Goal: Information Seeking & Learning: Understand process/instructions

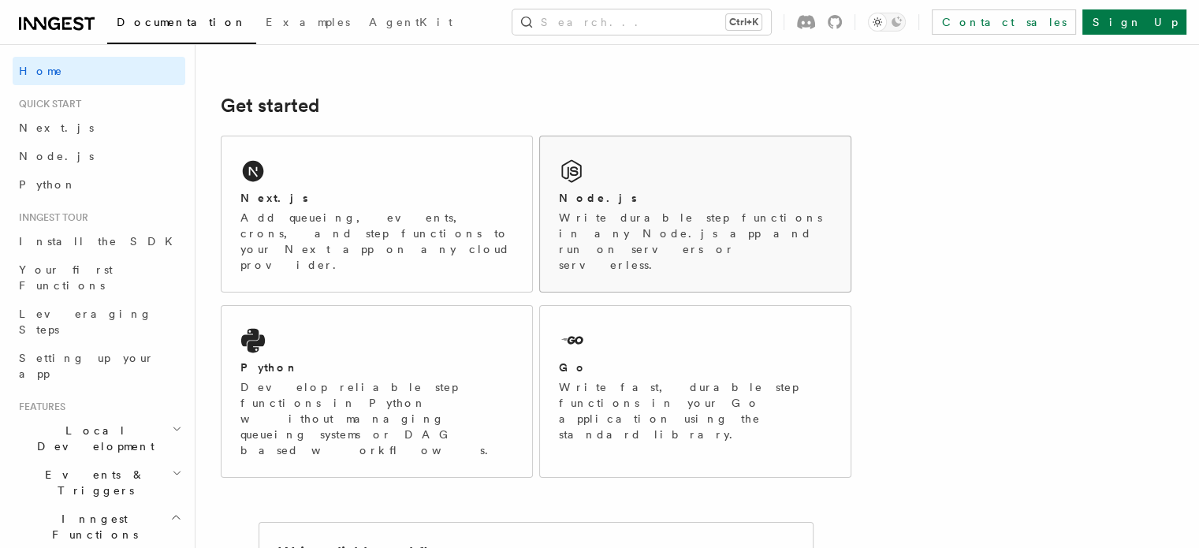
click at [647, 201] on div "Node.js" at bounding box center [695, 198] width 273 height 17
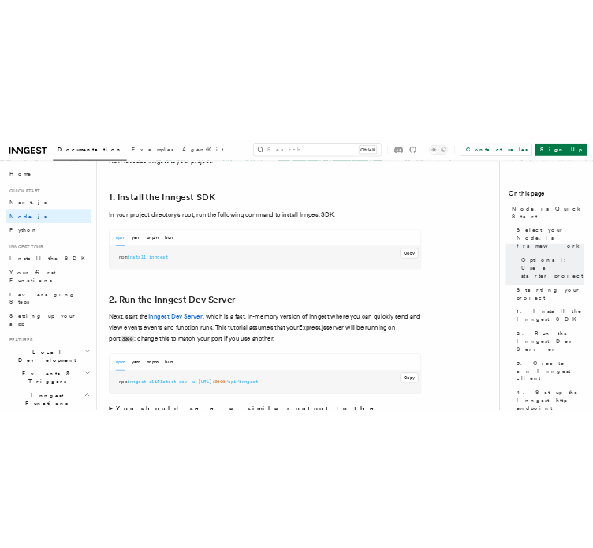
scroll to position [988, 0]
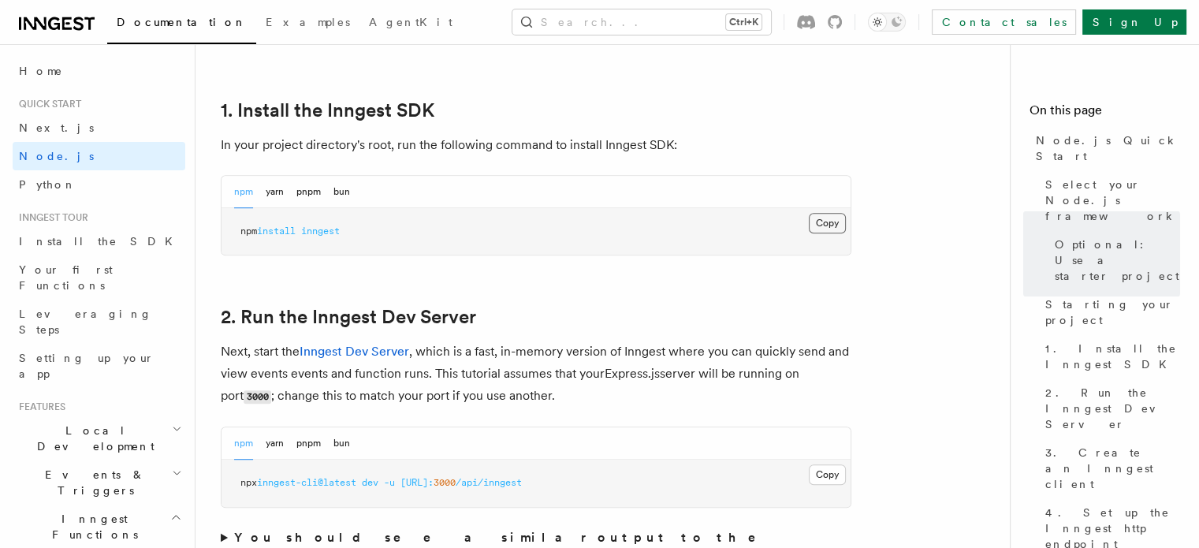
click at [815, 227] on button "Copy Copied" at bounding box center [826, 223] width 37 height 20
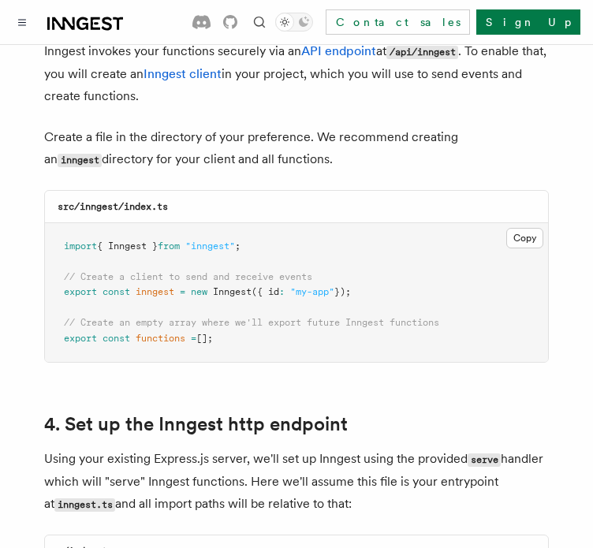
scroll to position [2071, 0]
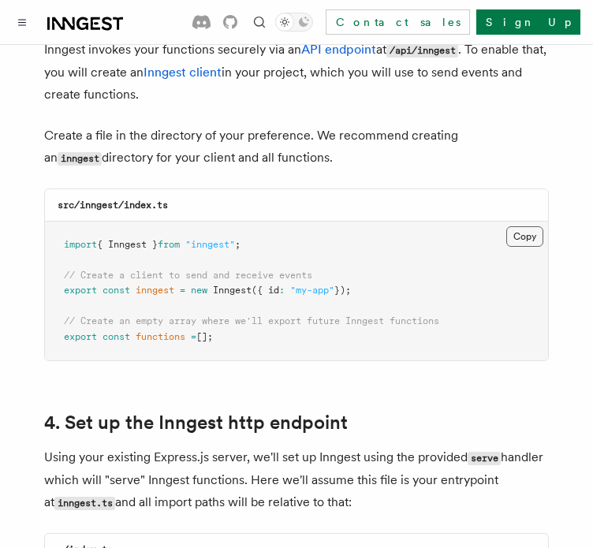
click at [528, 226] on button "Copy Copied" at bounding box center [524, 236] width 37 height 20
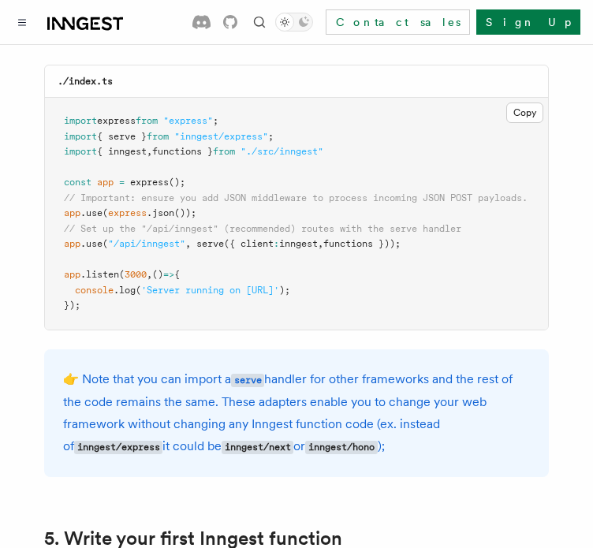
scroll to position [2540, 0]
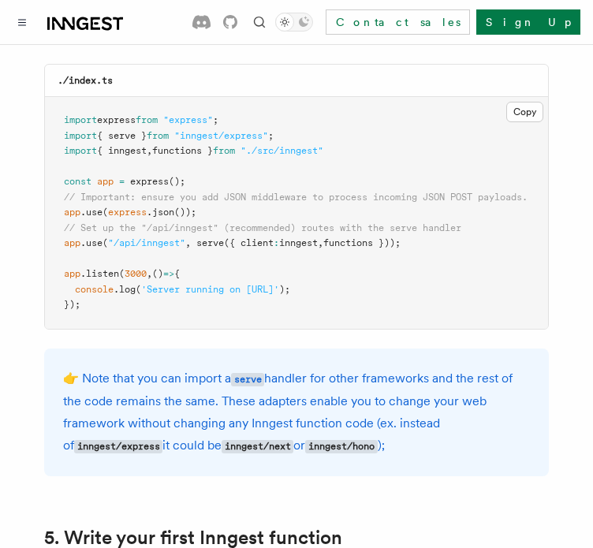
drag, startPoint x: 429, startPoint y: 221, endPoint x: 33, endPoint y: 226, distance: 395.6
copy span "app .use ( "/api/inngest" , serve ({ client : inngest , functions }));"
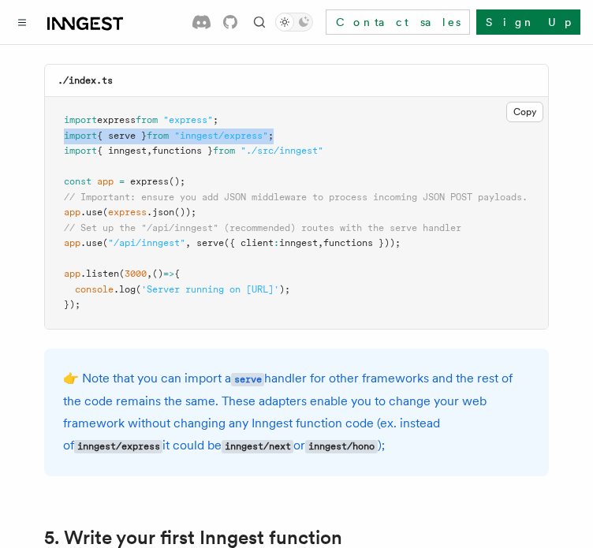
drag, startPoint x: 61, startPoint y: 120, endPoint x: 352, endPoint y: 112, distance: 291.7
click at [352, 112] on pre "import express from "express" ; import { serve } from "inngest/express" ; impor…" at bounding box center [296, 213] width 503 height 232
copy span "import { serve } from "inngest/express" ;"
